Goal: Navigation & Orientation: Find specific page/section

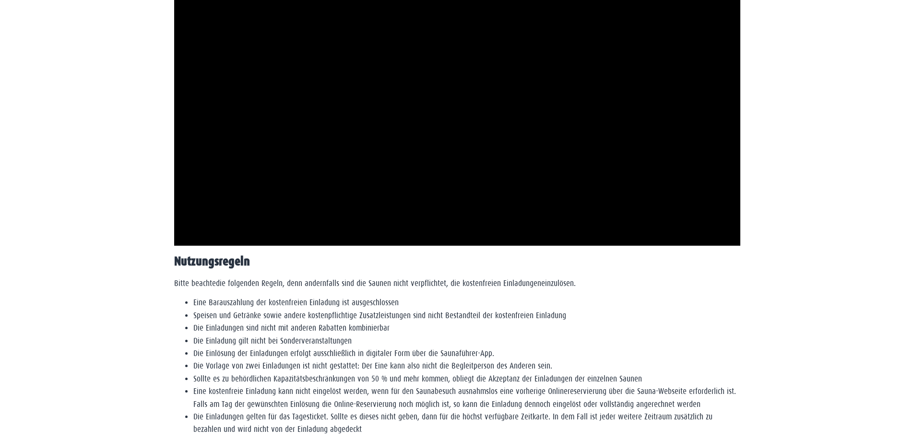
scroll to position [1322, 0]
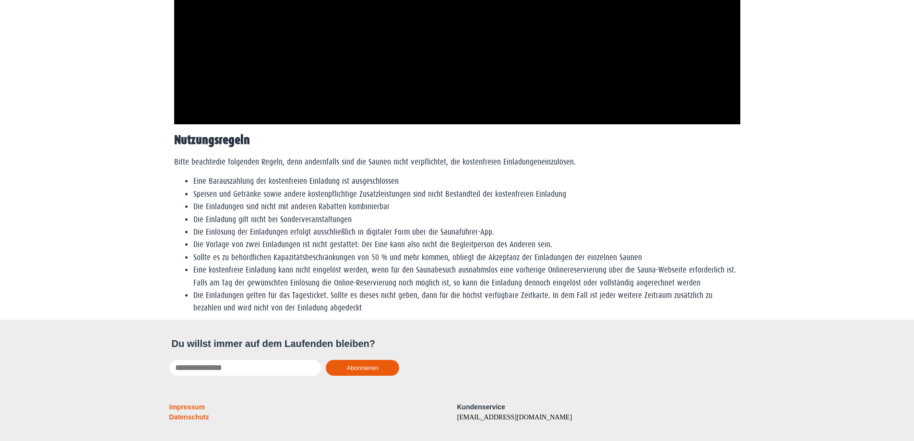
click at [190, 406] on link "Impressum" at bounding box center [187, 407] width 36 height 8
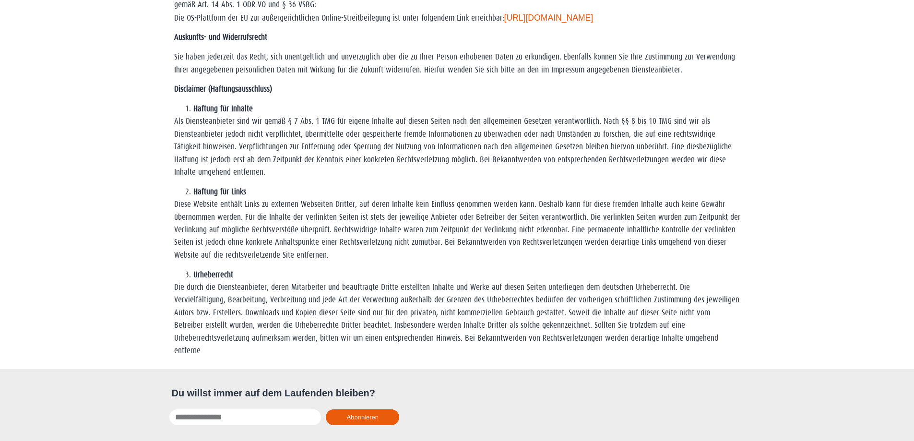
scroll to position [325, 0]
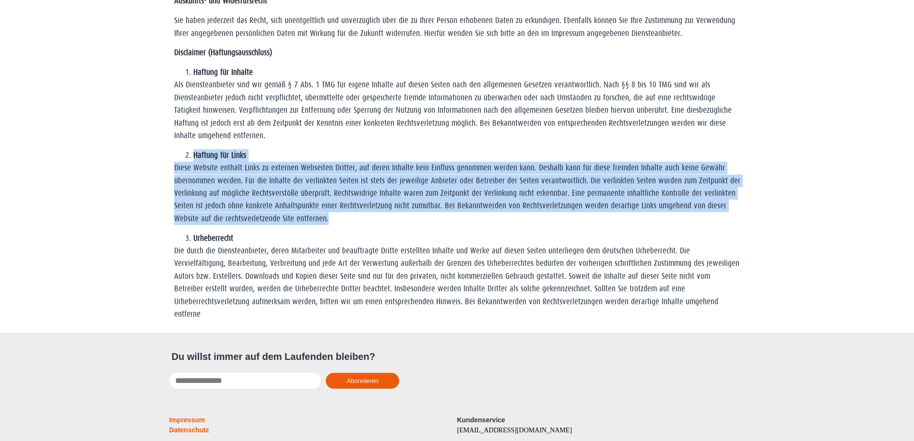
drag, startPoint x: 334, startPoint y: 148, endPoint x: 424, endPoint y: 272, distance: 152.9
click at [422, 253] on div "Diese Seite ist ein Internetangebot der Druck- und Verlagshaus Wiege GmbH. Alle…" at bounding box center [457, 22] width 566 height 597
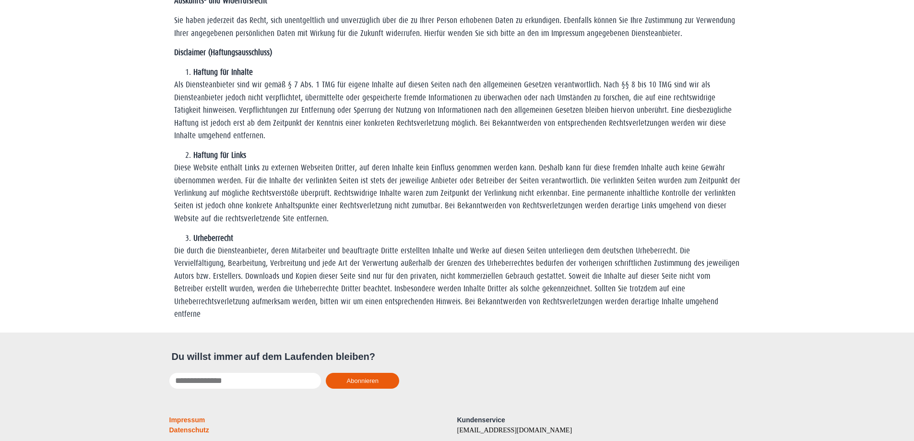
click at [424, 272] on p "Die durch die Diensteanbieter, deren Mitarbeiter und beauftragte Dritte erstell…" at bounding box center [457, 283] width 566 height 76
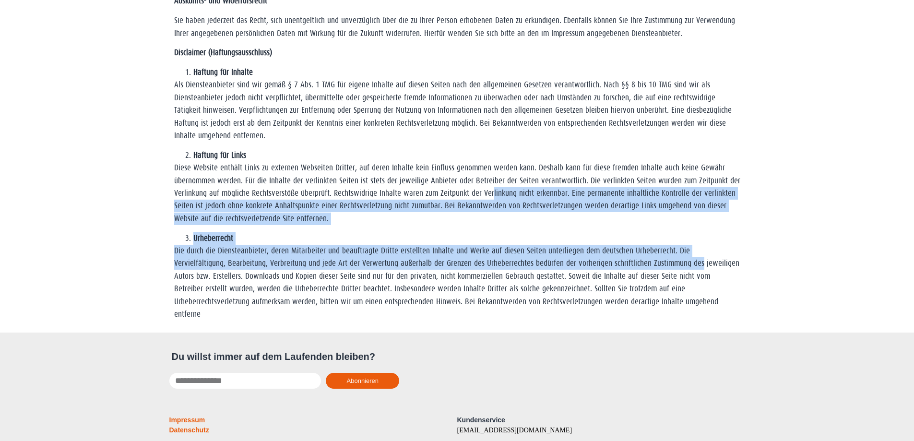
drag, startPoint x: 647, startPoint y: 269, endPoint x: 476, endPoint y: 188, distance: 189.0
click at [477, 188] on div "Diese Seite ist ein Internetangebot der Druck- und Verlagshaus Wiege GmbH. Alle…" at bounding box center [457, 22] width 566 height 597
click at [476, 188] on p "Diese Website enthält Links zu externen Webseiten Dritter, auf deren Inhalte ke…" at bounding box center [457, 193] width 566 height 63
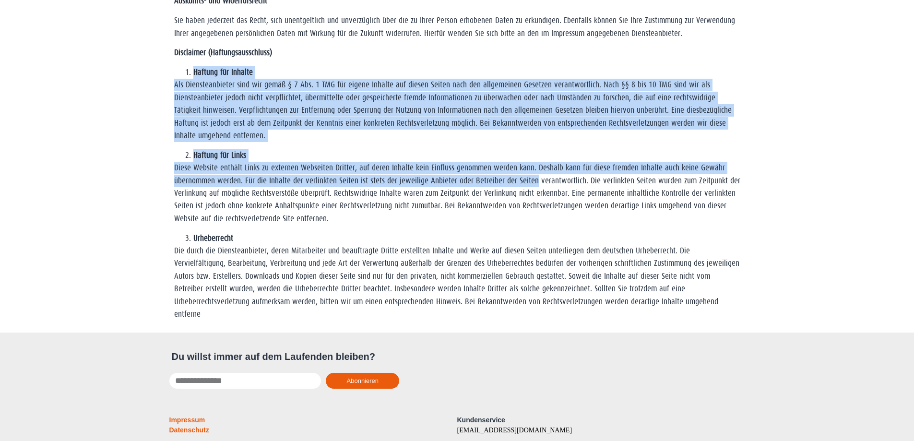
drag, startPoint x: 485, startPoint y: 52, endPoint x: 535, endPoint y: 197, distance: 153.5
click at [535, 196] on div "Diese Seite ist ein Internetangebot der Druck- und Verlagshaus Wiege GmbH. Alle…" at bounding box center [457, 22] width 566 height 597
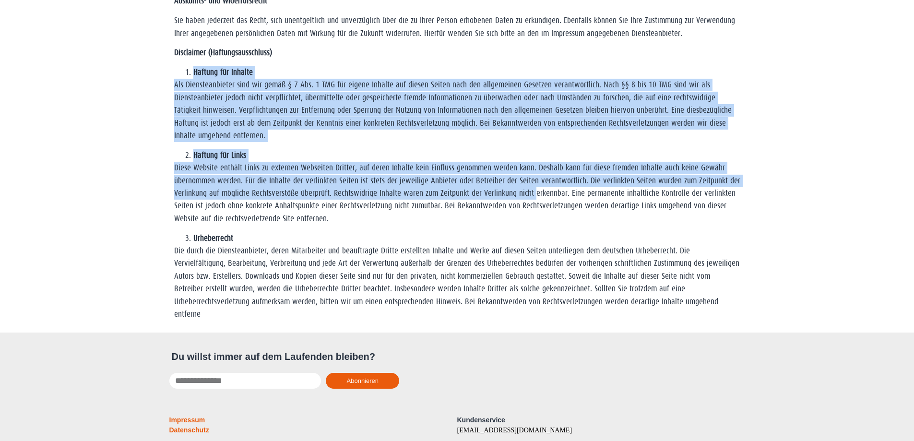
click at [535, 197] on p "Diese Website enthält Links zu externen Webseiten Dritter, auf deren Inhalte ke…" at bounding box center [457, 193] width 566 height 63
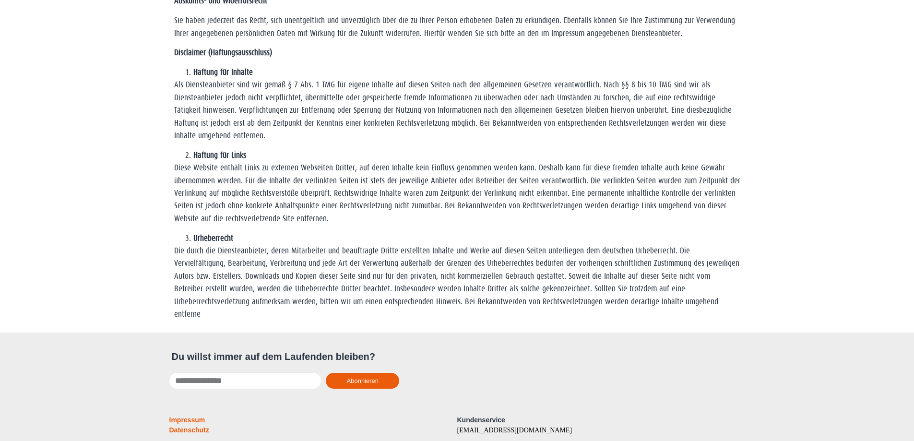
click at [530, 195] on p "Diese Website enthält Links zu externen Webseiten Dritter, auf deren Inhalte ke…" at bounding box center [457, 193] width 566 height 63
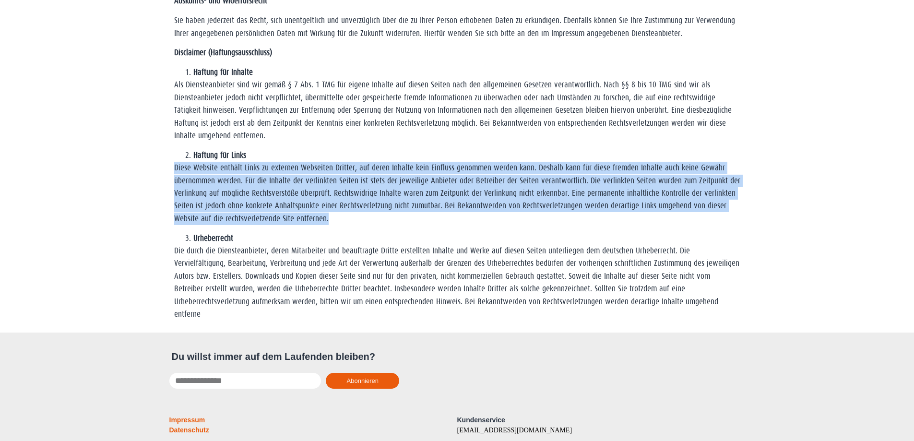
click at [530, 195] on p "Diese Website enthält Links zu externen Webseiten Dritter, auf deren Inhalte ke…" at bounding box center [457, 193] width 566 height 63
click at [518, 187] on p "Diese Website enthält Links zu externen Webseiten Dritter, auf deren Inhalte ke…" at bounding box center [457, 193] width 566 height 63
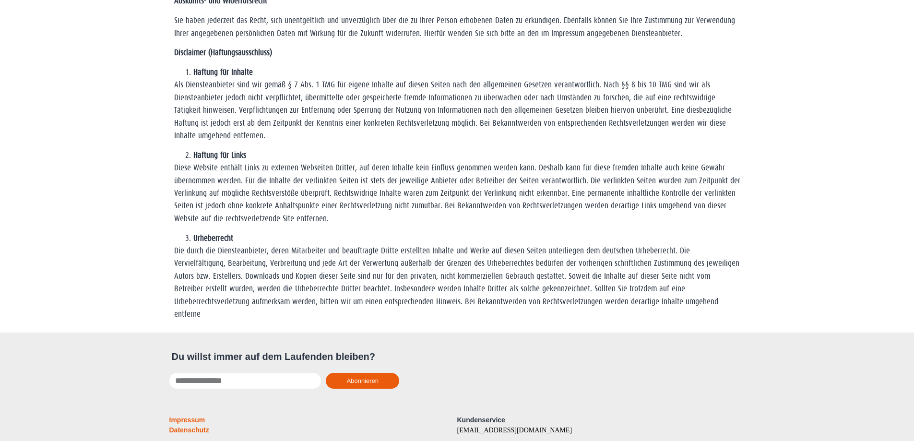
click at [507, 199] on p "Diese Website enthält Links zu externen Webseiten Dritter, auf deren Inhalte ke…" at bounding box center [457, 193] width 566 height 63
